Goal: Find specific page/section: Find specific page/section

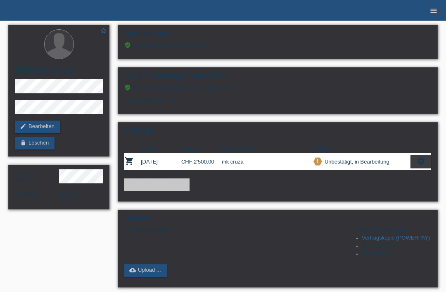
click at [432, 12] on icon "menu" at bounding box center [433, 11] width 8 height 8
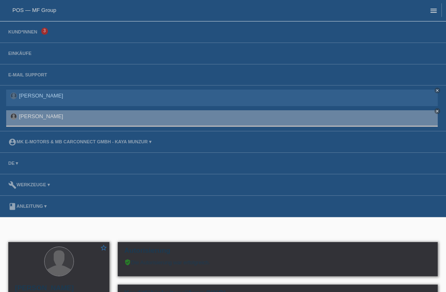
click at [432, 13] on icon "menu" at bounding box center [433, 11] width 8 height 8
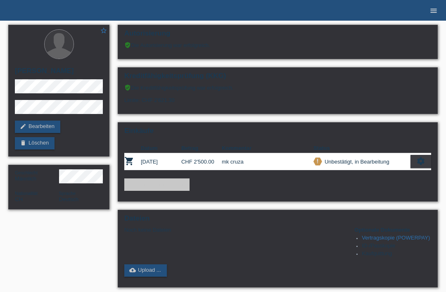
click at [431, 12] on icon "menu" at bounding box center [433, 11] width 8 height 8
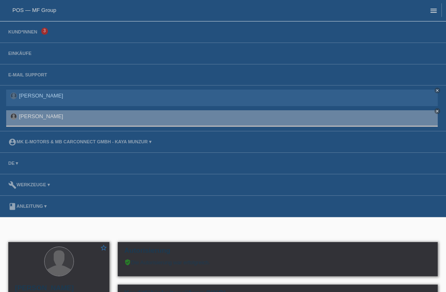
click at [435, 14] on icon "menu" at bounding box center [433, 11] width 8 height 8
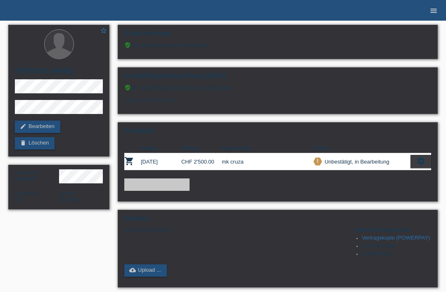
click at [440, 8] on link "menu" at bounding box center [433, 10] width 17 height 5
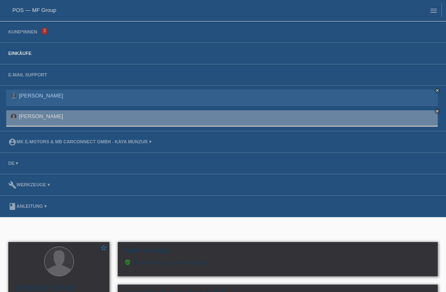
click at [9, 56] on link "Einkäufe" at bounding box center [19, 53] width 31 height 5
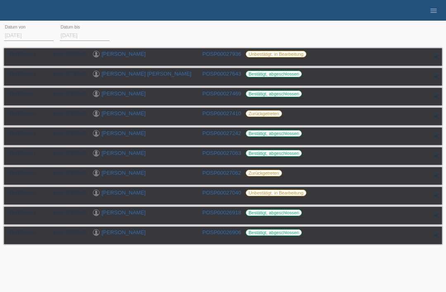
click at [439, 5] on li "menu" at bounding box center [433, 10] width 17 height 21
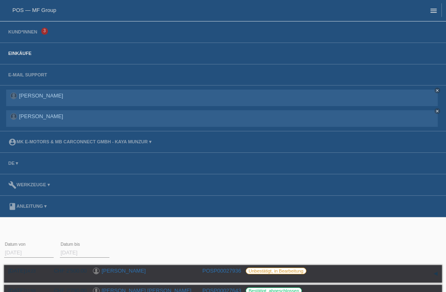
click at [430, 7] on icon "menu" at bounding box center [433, 11] width 8 height 8
